Goal: Complete application form

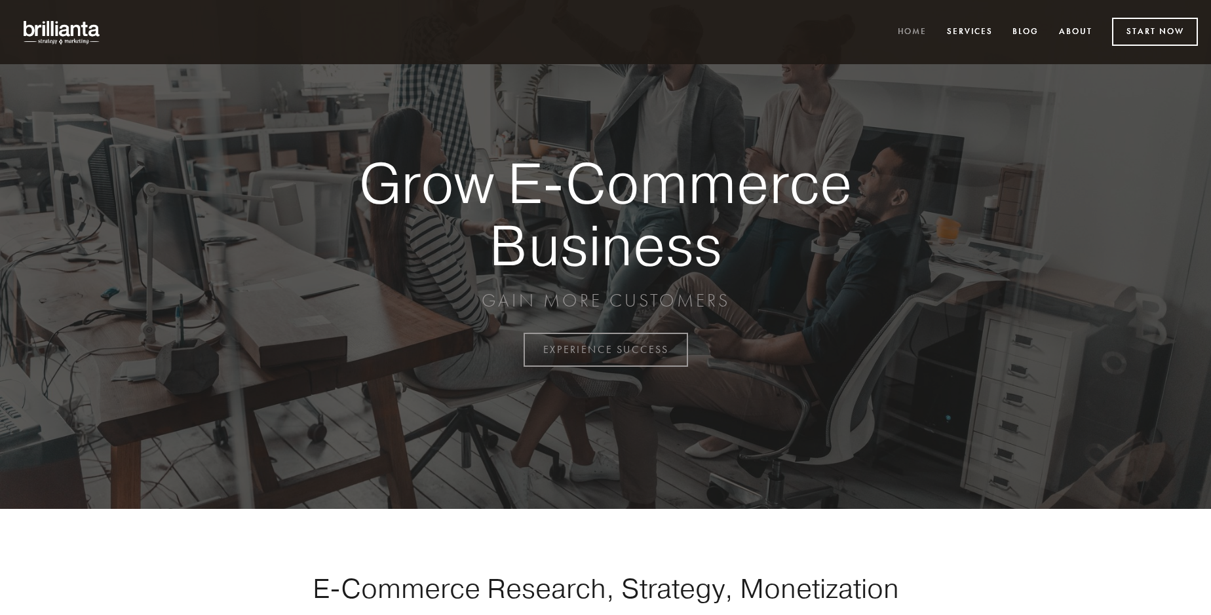
scroll to position [3435, 0]
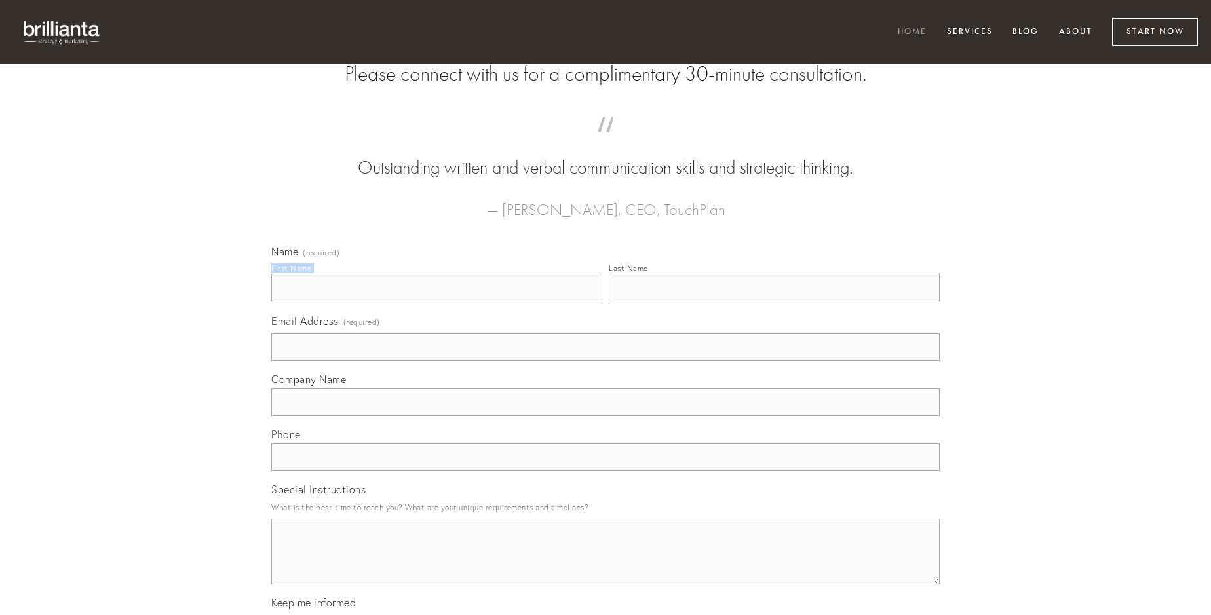
type input "[PERSON_NAME]"
click at [774, 301] on input "Last Name" at bounding box center [774, 288] width 331 height 28
type input "[PERSON_NAME]"
click at [606, 361] on input "Email Address (required)" at bounding box center [605, 348] width 668 height 28
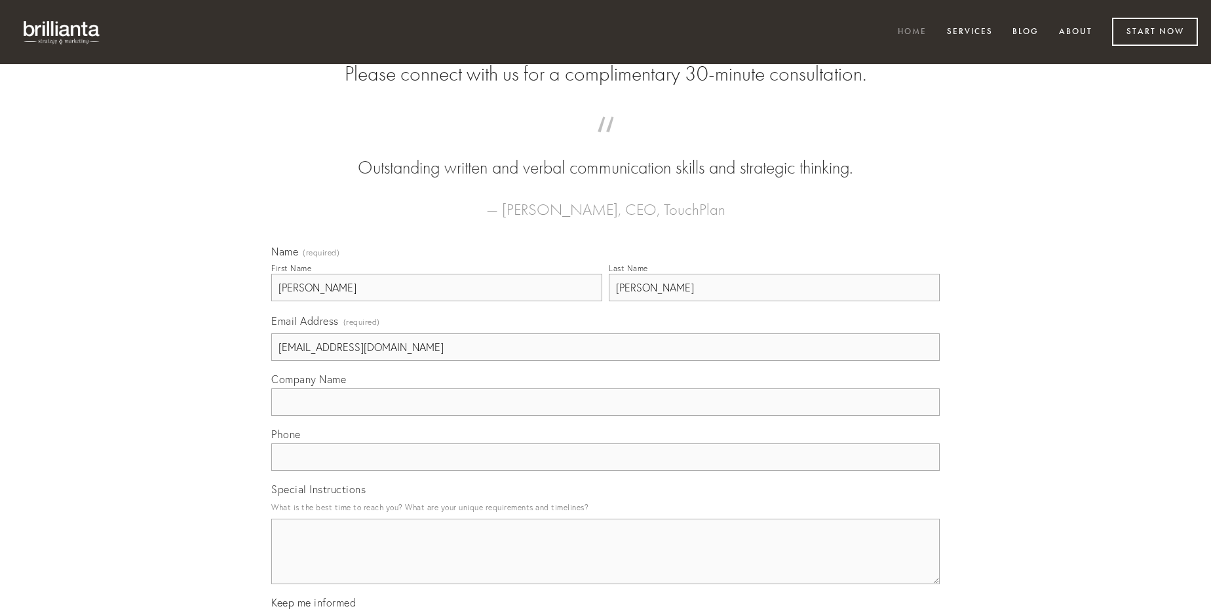
type input "[EMAIL_ADDRESS][DOMAIN_NAME]"
click at [606, 416] on input "Company Name" at bounding box center [605, 403] width 668 height 28
type input "denuo"
click at [606, 471] on input "text" at bounding box center [605, 458] width 668 height 28
click at [606, 564] on textarea "Special Instructions" at bounding box center [605, 552] width 668 height 66
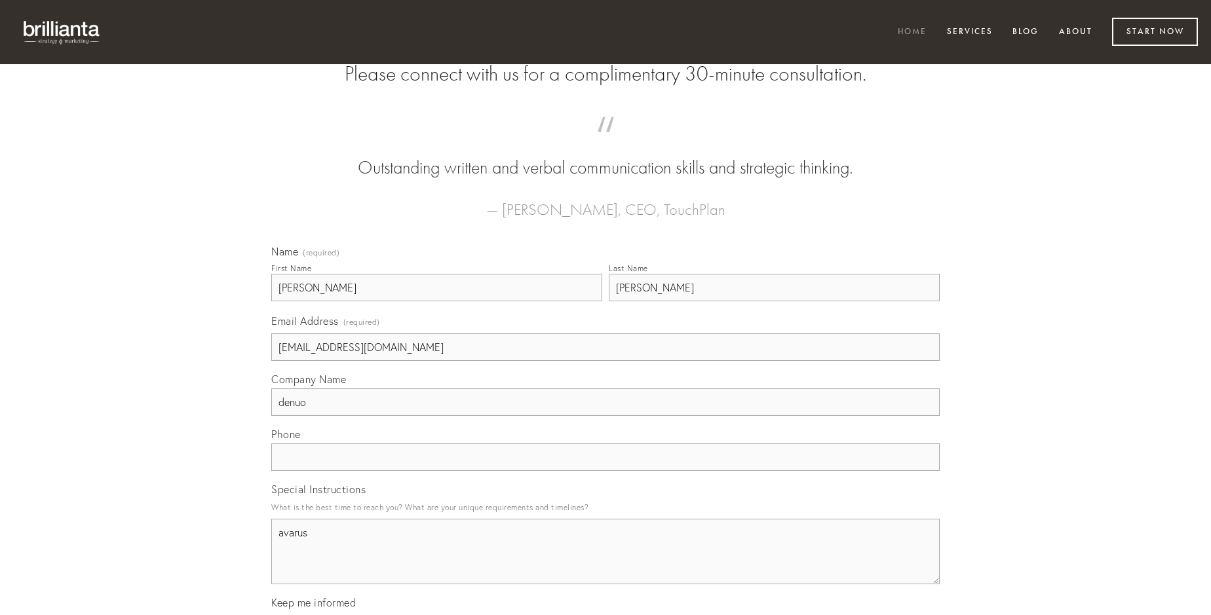
type textarea "avarus"
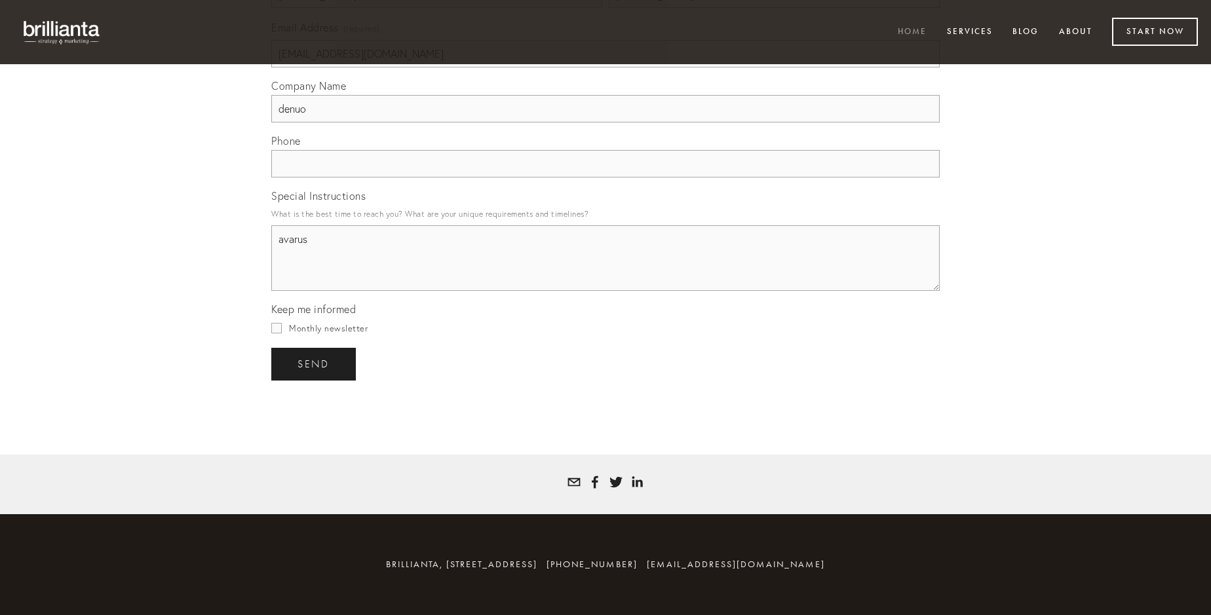
click at [315, 364] on span "send" at bounding box center [314, 364] width 32 height 12
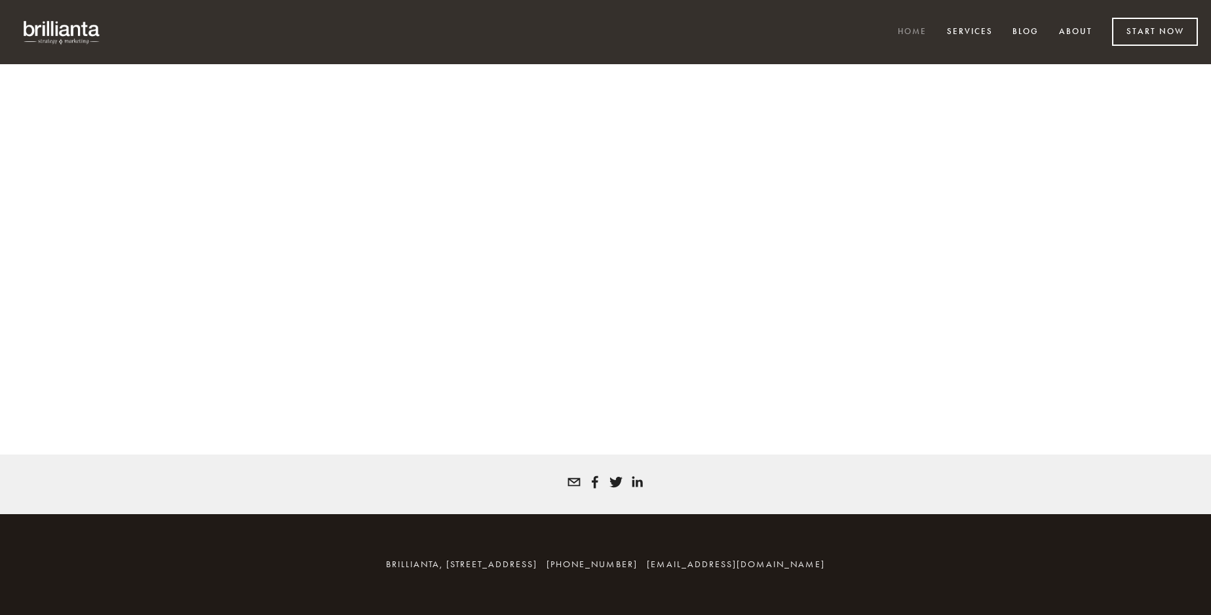
scroll to position [3417, 0]
